Goal: Find specific page/section: Find specific page/section

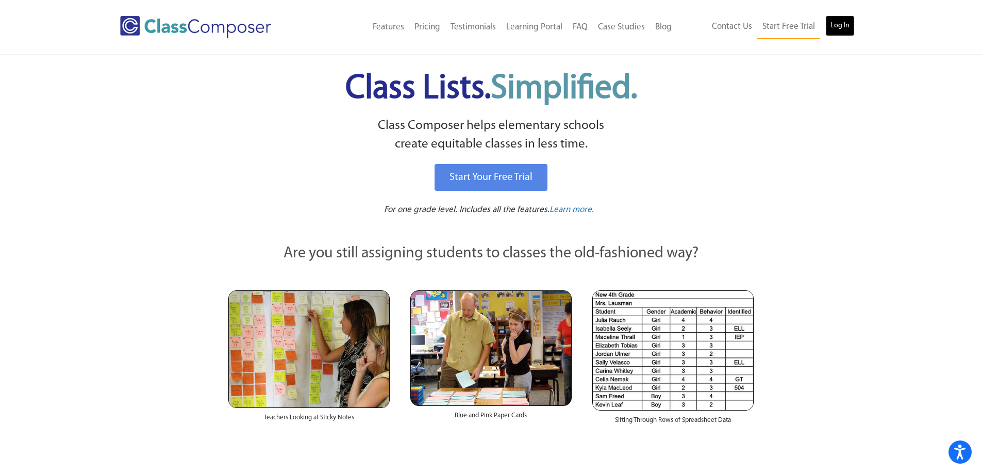
click at [839, 30] on link "Log In" at bounding box center [839, 25] width 29 height 21
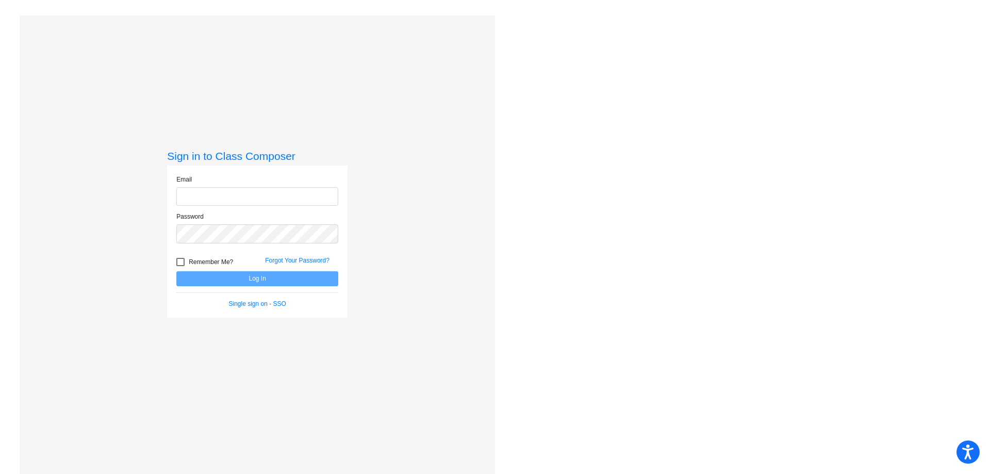
type input "[PERSON_NAME][EMAIL_ADDRESS][PERSON_NAME][DOMAIN_NAME]"
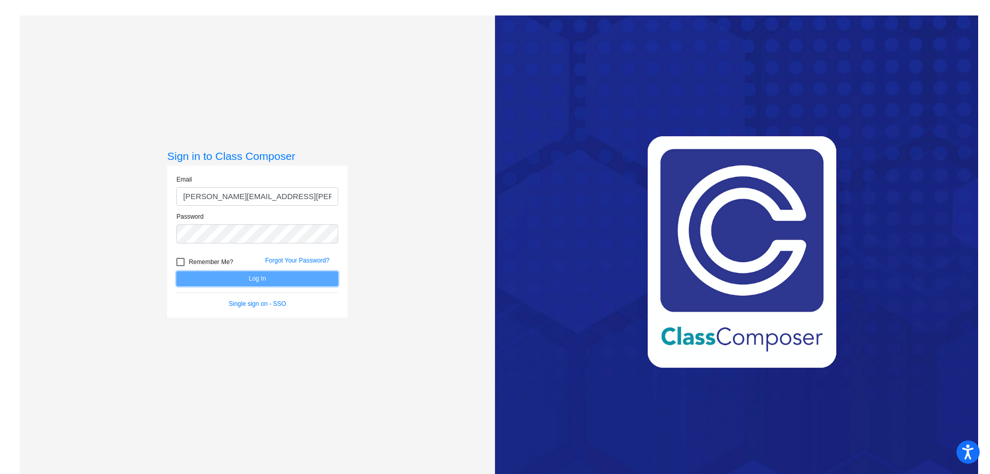
click at [234, 273] on button "Log In" at bounding box center [257, 278] width 162 height 15
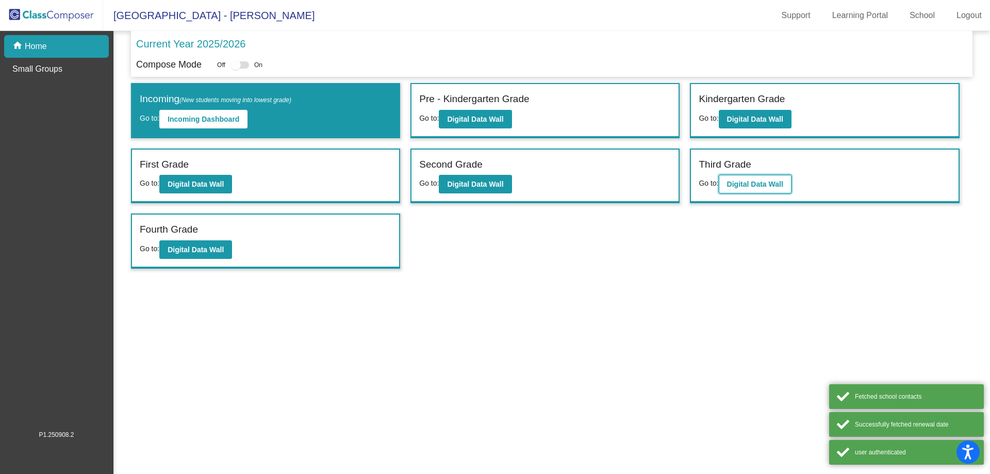
click at [752, 181] on b "Digital Data Wall" at bounding box center [755, 184] width 56 height 8
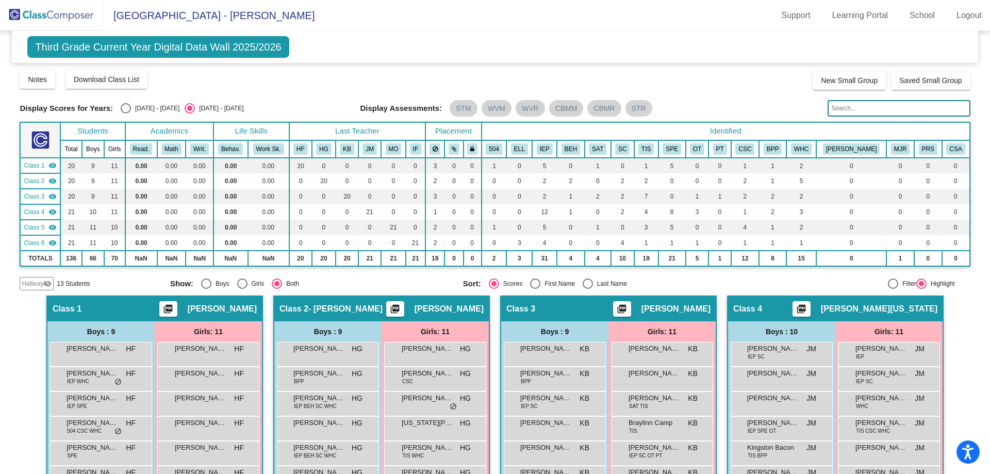
click at [833, 113] on input "text" at bounding box center [898, 108] width 142 height 16
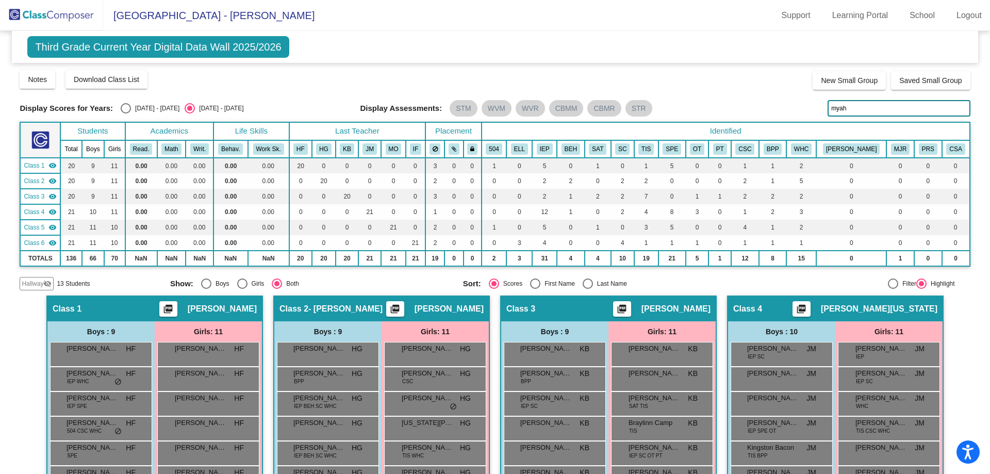
type input "myah"
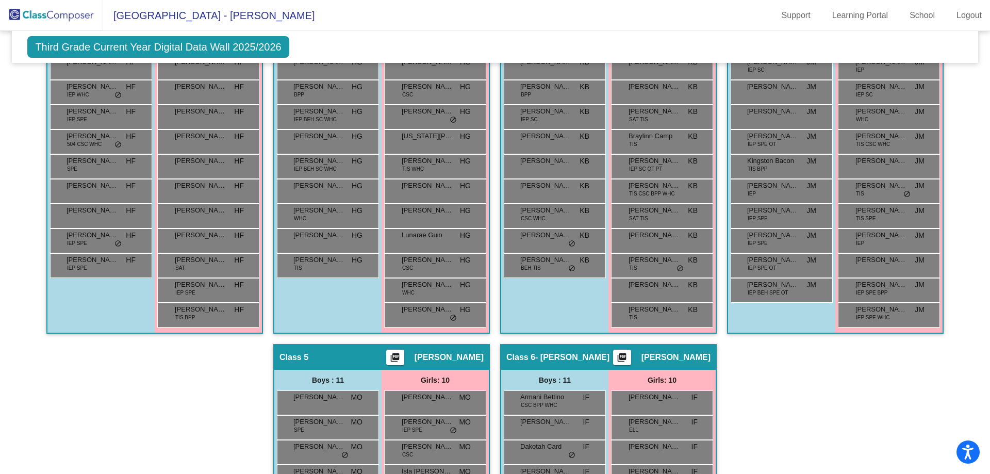
scroll to position [286, 0]
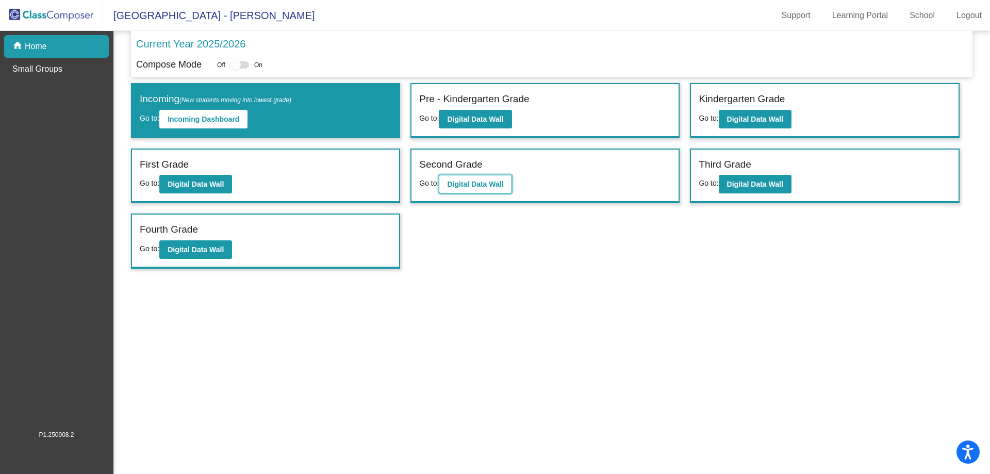
click at [475, 187] on b "Digital Data Wall" at bounding box center [475, 184] width 56 height 8
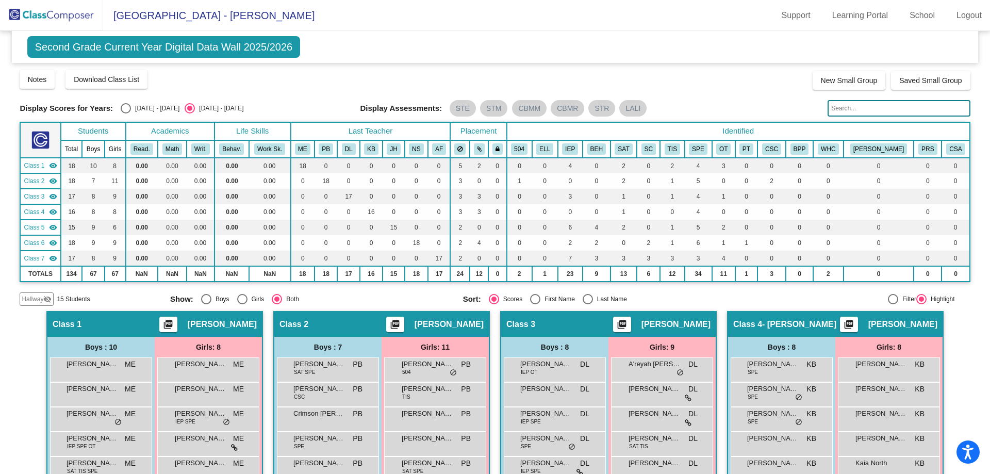
click at [875, 108] on input "text" at bounding box center [898, 108] width 142 height 16
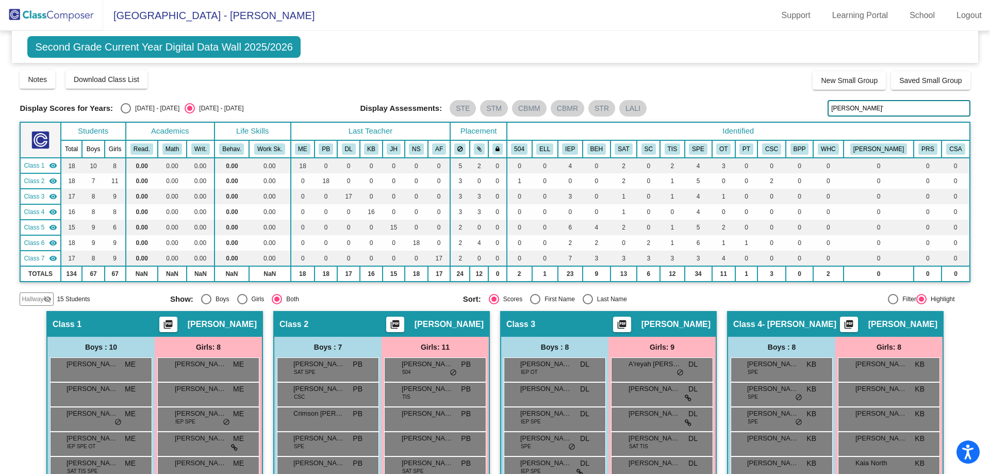
type input "butler"
